Goal: Navigation & Orientation: Go to known website

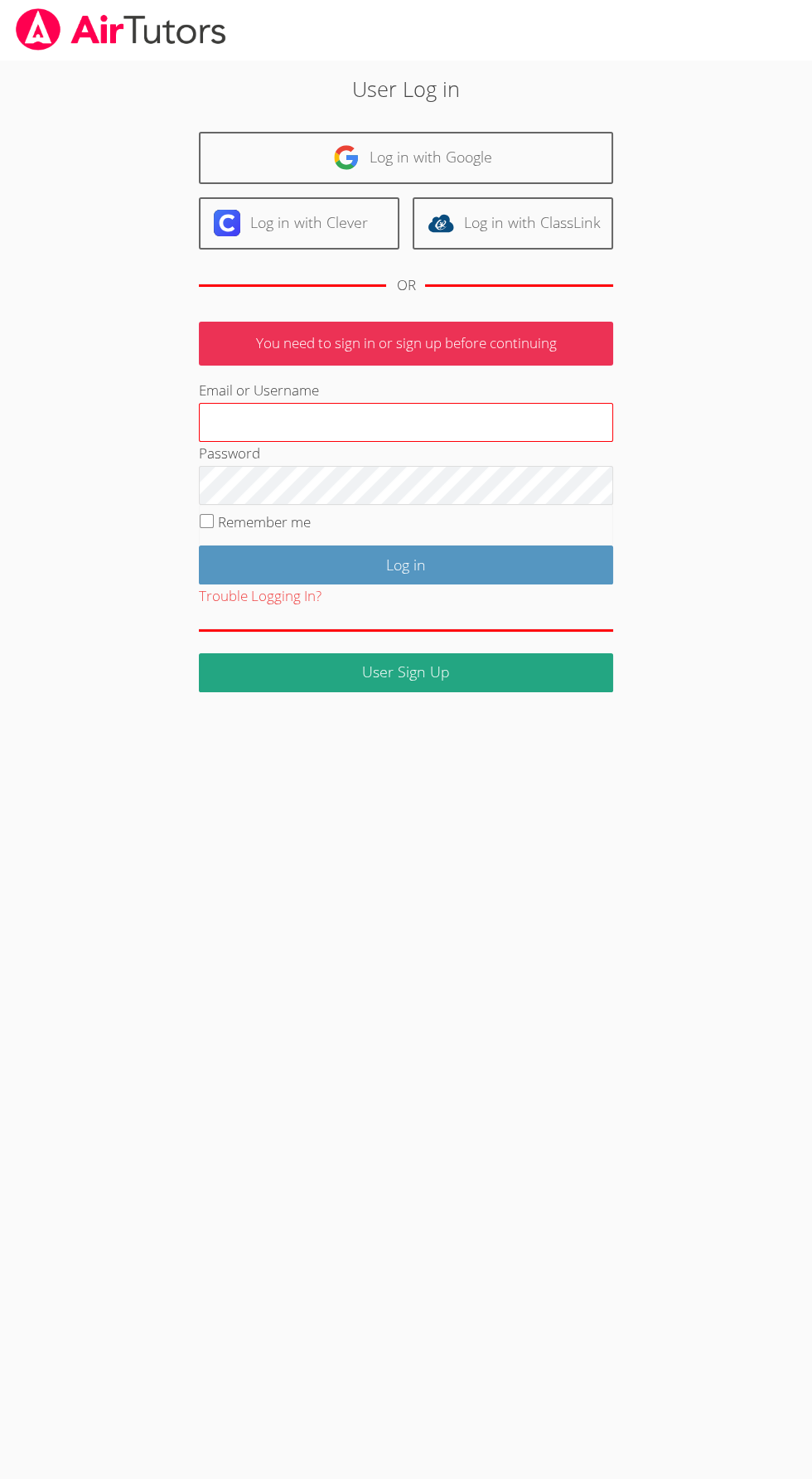
click at [534, 423] on input "Email or Username" at bounding box center [406, 422] width 414 height 40
type input "[EMAIL_ADDRESS][DOMAIN_NAME]"
click at [199, 545] on input "Log in" at bounding box center [406, 565] width 414 height 39
